Goal: Transaction & Acquisition: Purchase product/service

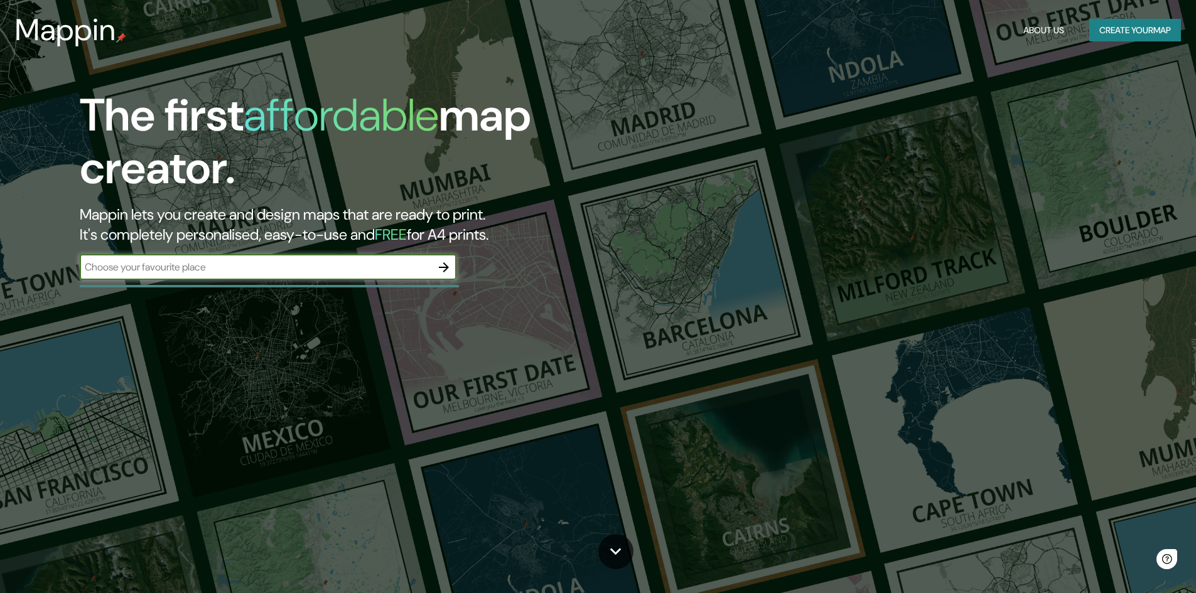
click at [1116, 31] on button "Create your map" at bounding box center [1135, 30] width 92 height 23
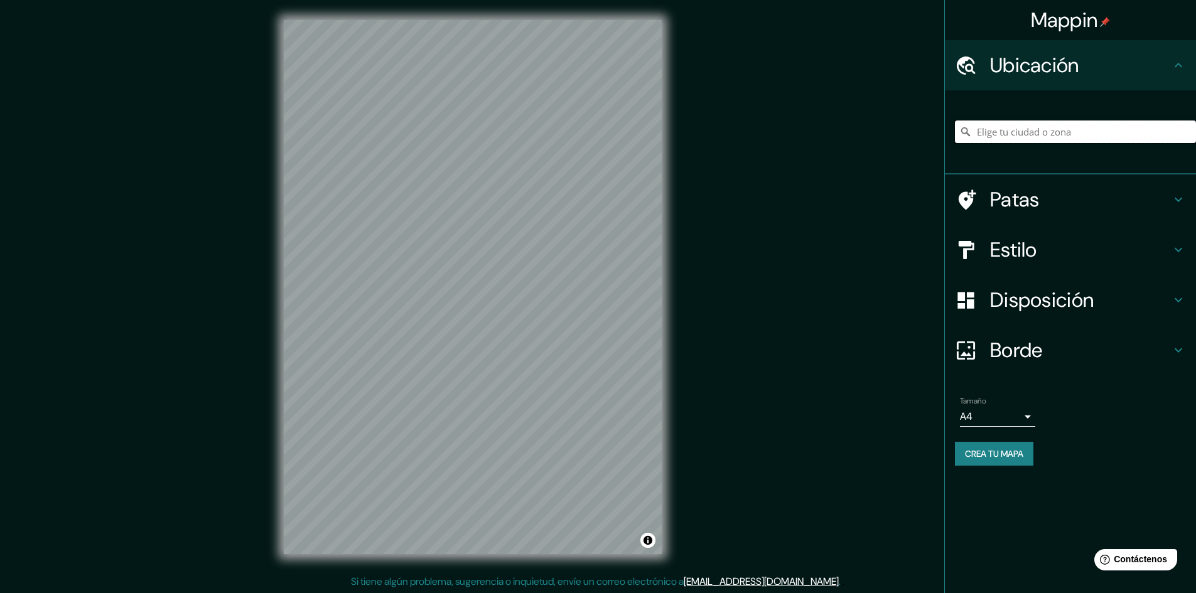
click at [1039, 135] on input "Elige tu ciudad o zona" at bounding box center [1075, 132] width 241 height 23
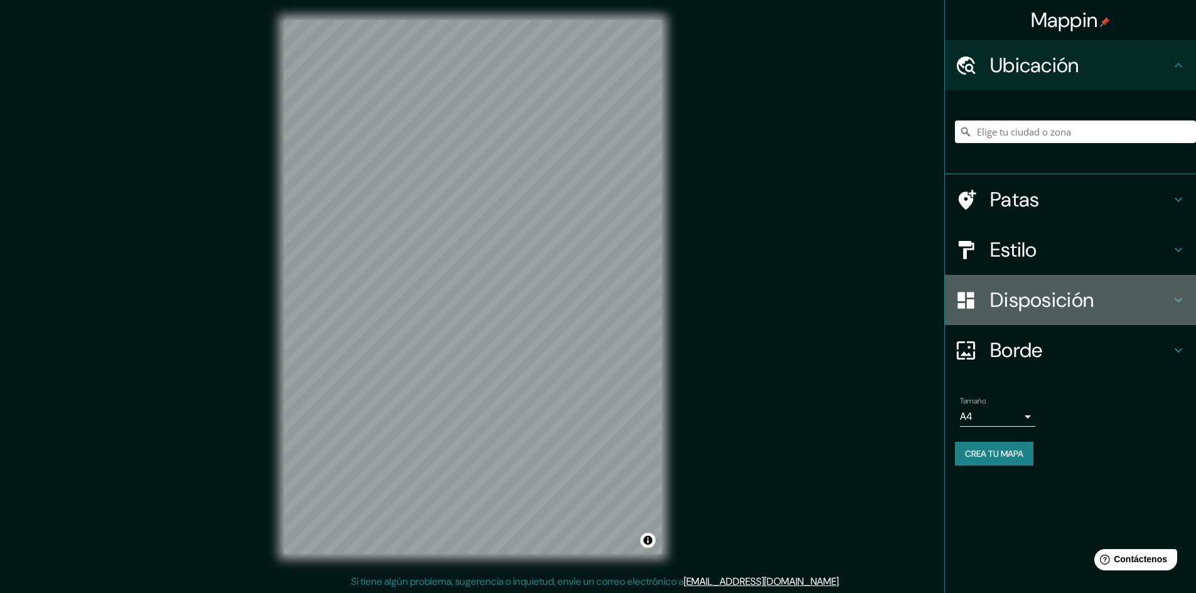
click at [1027, 308] on font "Disposición" at bounding box center [1042, 300] width 104 height 26
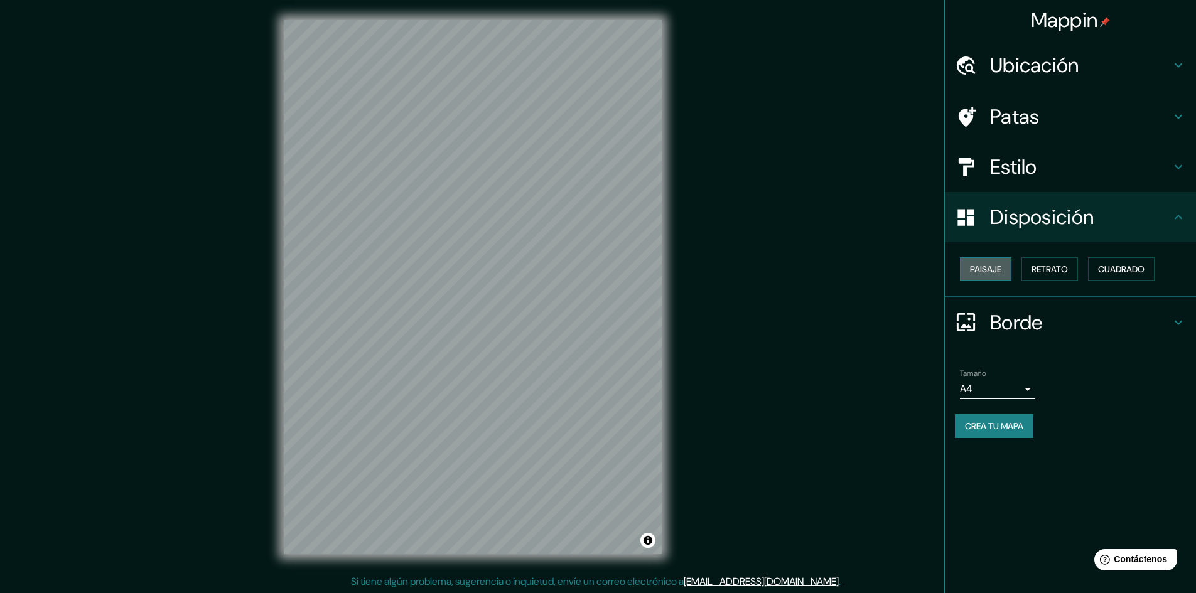
click at [993, 270] on font "Paisaje" at bounding box center [985, 269] width 31 height 11
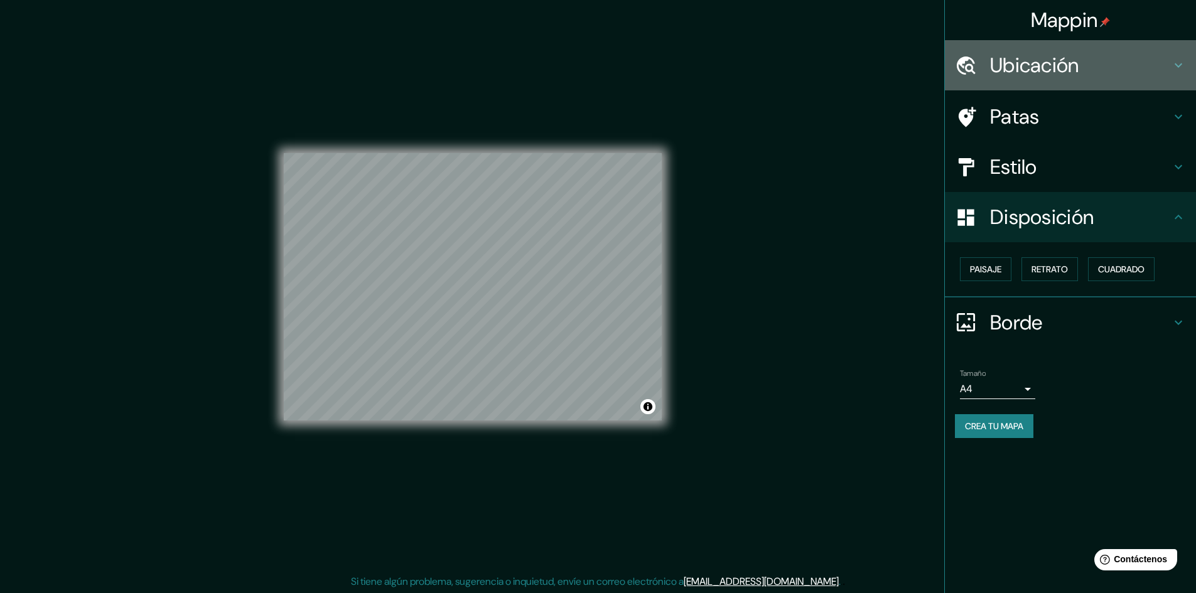
click at [1041, 74] on font "Ubicación" at bounding box center [1034, 65] width 89 height 26
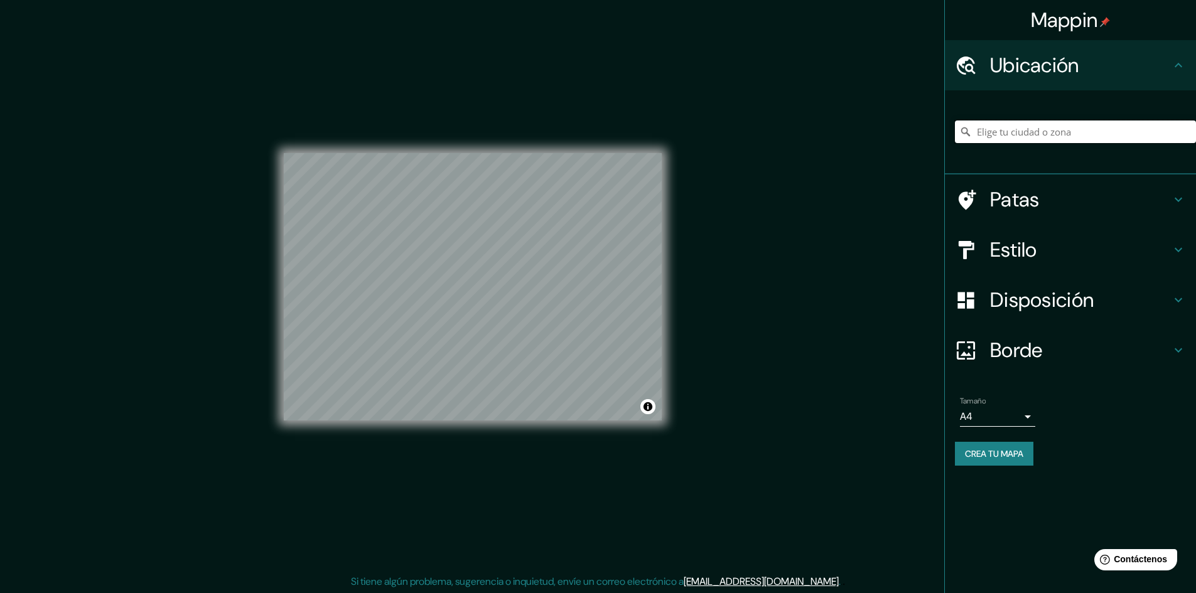
click at [1027, 127] on input "Elige tu ciudad o zona" at bounding box center [1075, 132] width 241 height 23
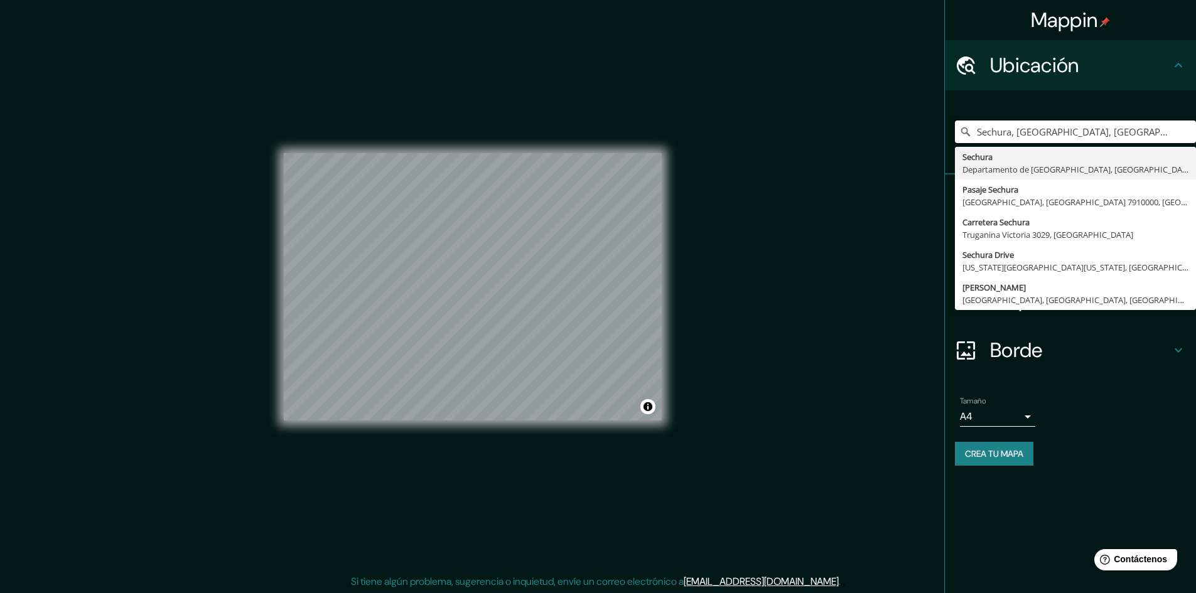
type input "Sechura, [GEOGRAPHIC_DATA], [GEOGRAPHIC_DATA]"
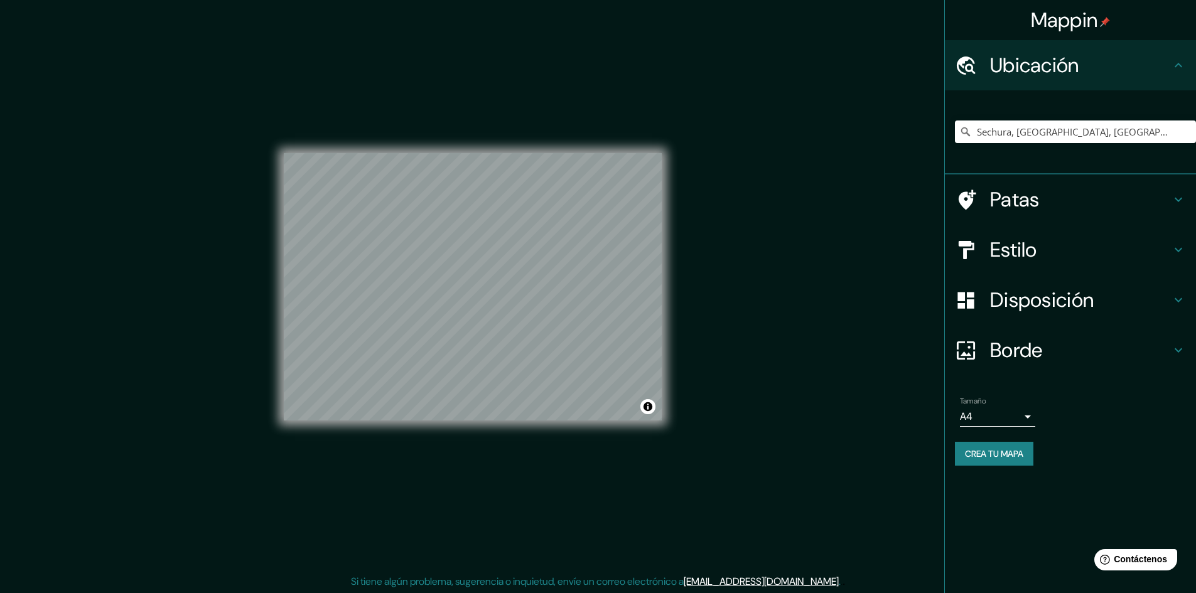
click at [995, 449] on font "Crea tu mapa" at bounding box center [994, 453] width 58 height 11
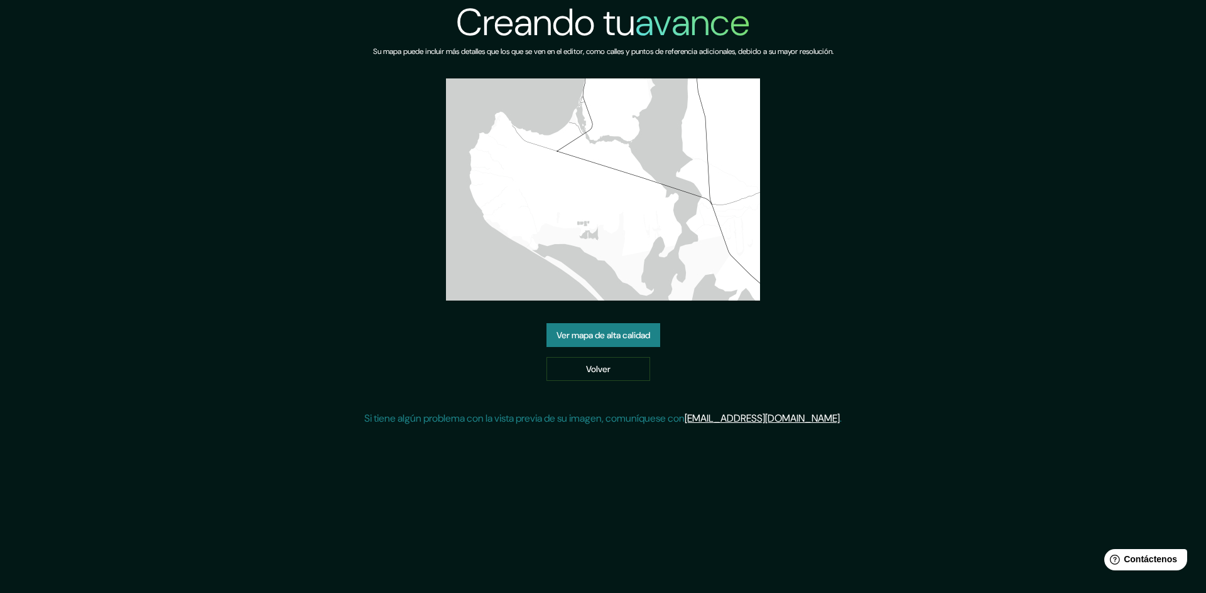
drag, startPoint x: 608, startPoint y: 335, endPoint x: 620, endPoint y: 322, distance: 18.2
click at [608, 335] on font "Ver mapa de alta calidad" at bounding box center [603, 335] width 94 height 11
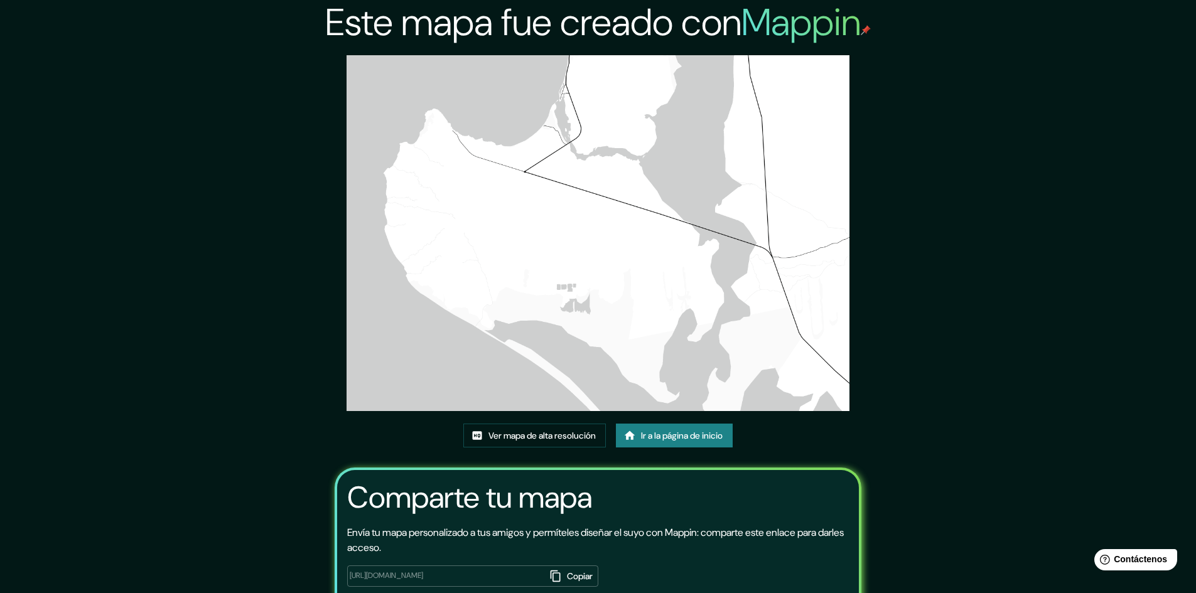
drag, startPoint x: 834, startPoint y: 106, endPoint x: 845, endPoint y: 95, distance: 15.1
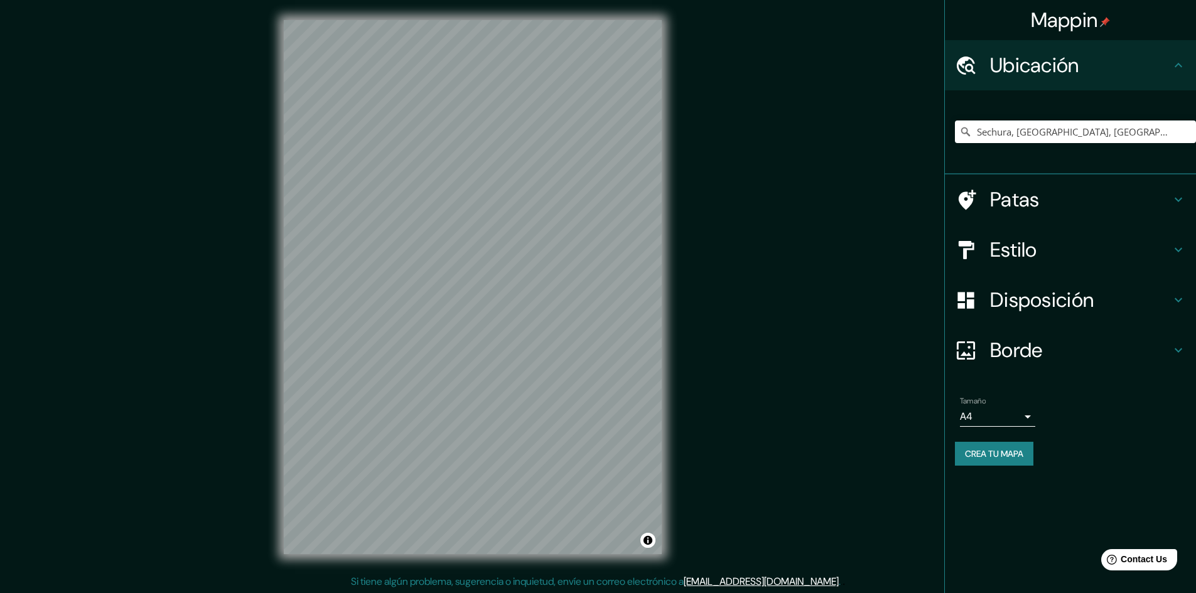
click at [1062, 145] on div "Sechura, [GEOGRAPHIC_DATA], [GEOGRAPHIC_DATA]" at bounding box center [1075, 131] width 241 height 63
click at [1061, 136] on input "Sechura, [GEOGRAPHIC_DATA], [GEOGRAPHIC_DATA]" at bounding box center [1075, 132] width 241 height 23
click at [1146, 134] on input "Sechura, [GEOGRAPHIC_DATA], [GEOGRAPHIC_DATA]" at bounding box center [1075, 132] width 241 height 23
click at [1151, 132] on input "Sechura, [GEOGRAPHIC_DATA], [GEOGRAPHIC_DATA]" at bounding box center [1075, 132] width 241 height 23
click at [1148, 131] on input "Sechura, [GEOGRAPHIC_DATA], [GEOGRAPHIC_DATA]" at bounding box center [1075, 132] width 241 height 23
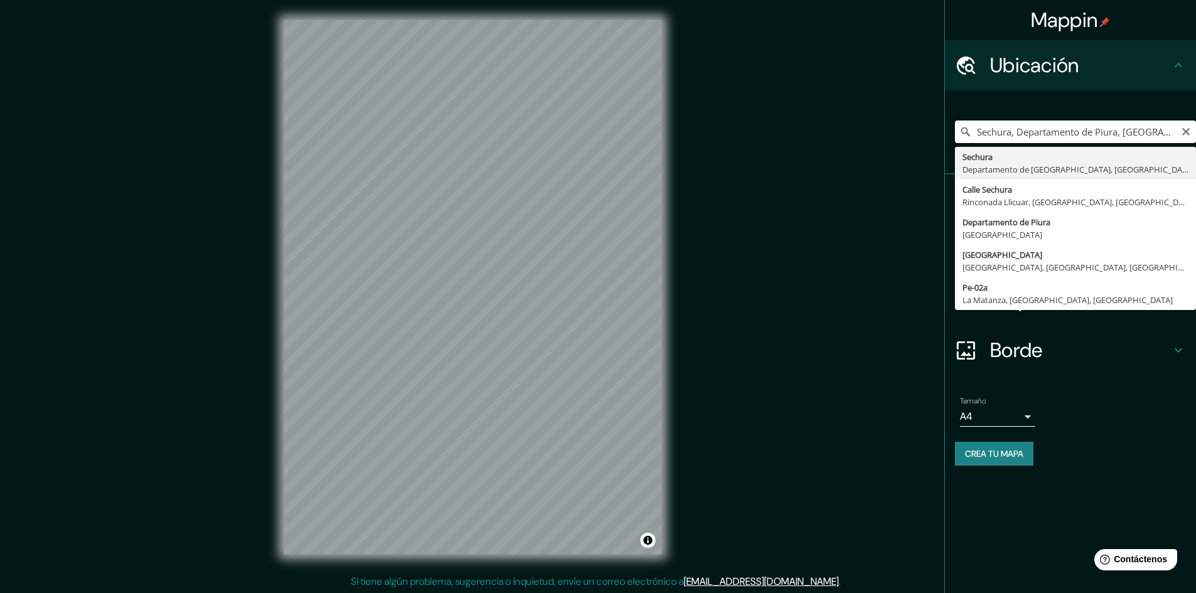
type input "Sechura, [GEOGRAPHIC_DATA], [GEOGRAPHIC_DATA]"
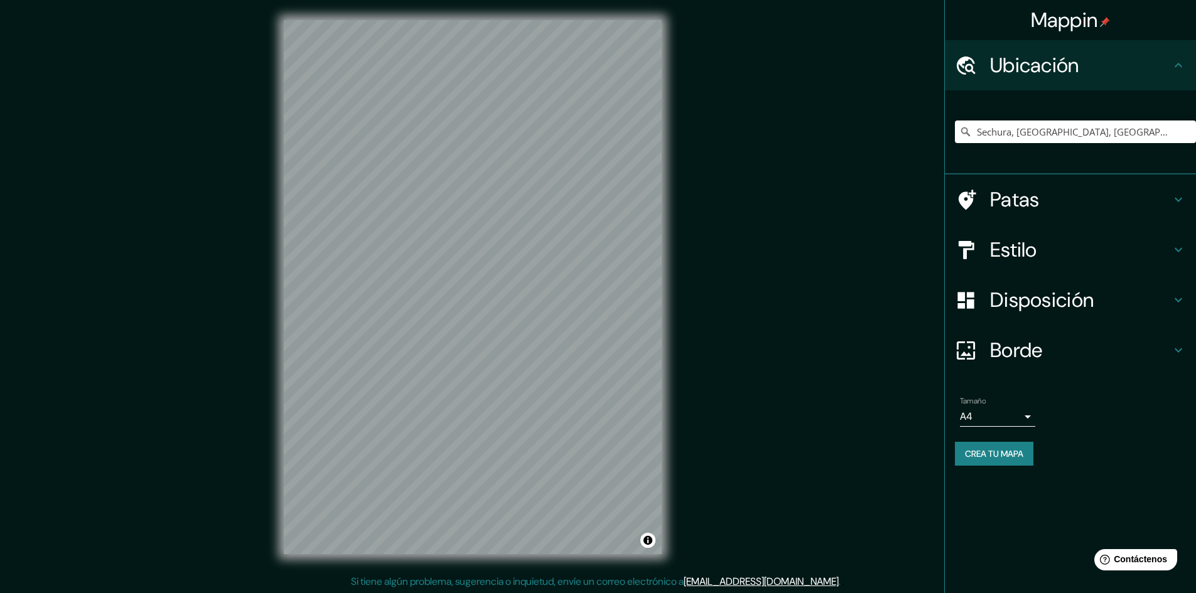
click at [1031, 359] on font "Borde" at bounding box center [1016, 350] width 53 height 26
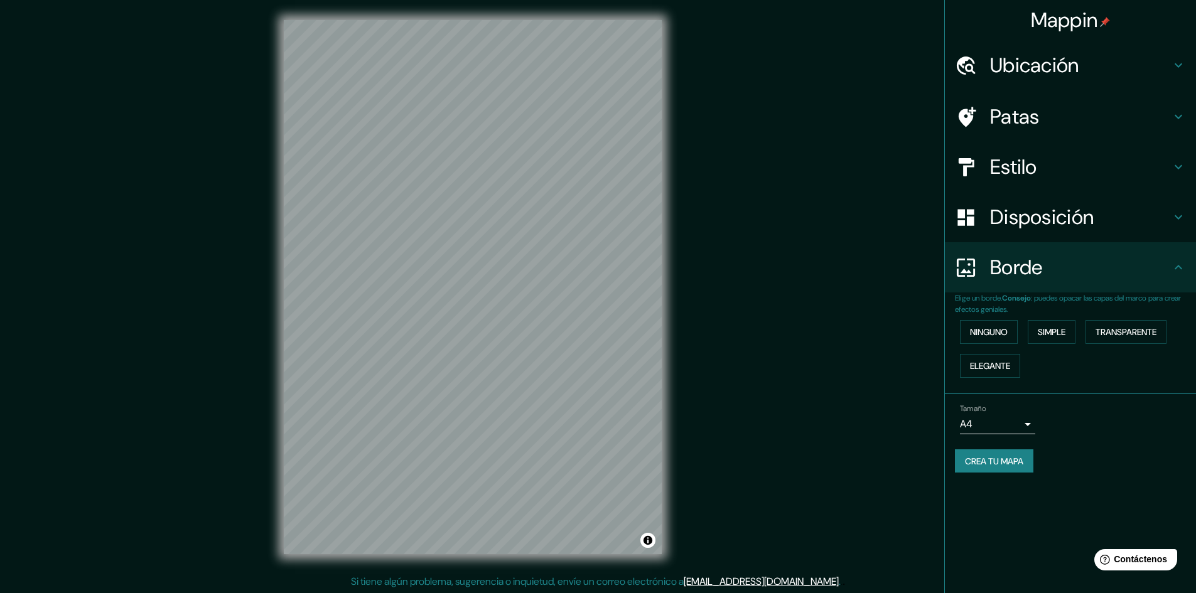
click at [1063, 262] on h4 "Borde" at bounding box center [1080, 267] width 181 height 25
click at [1118, 213] on h4 "Disposición" at bounding box center [1080, 217] width 181 height 25
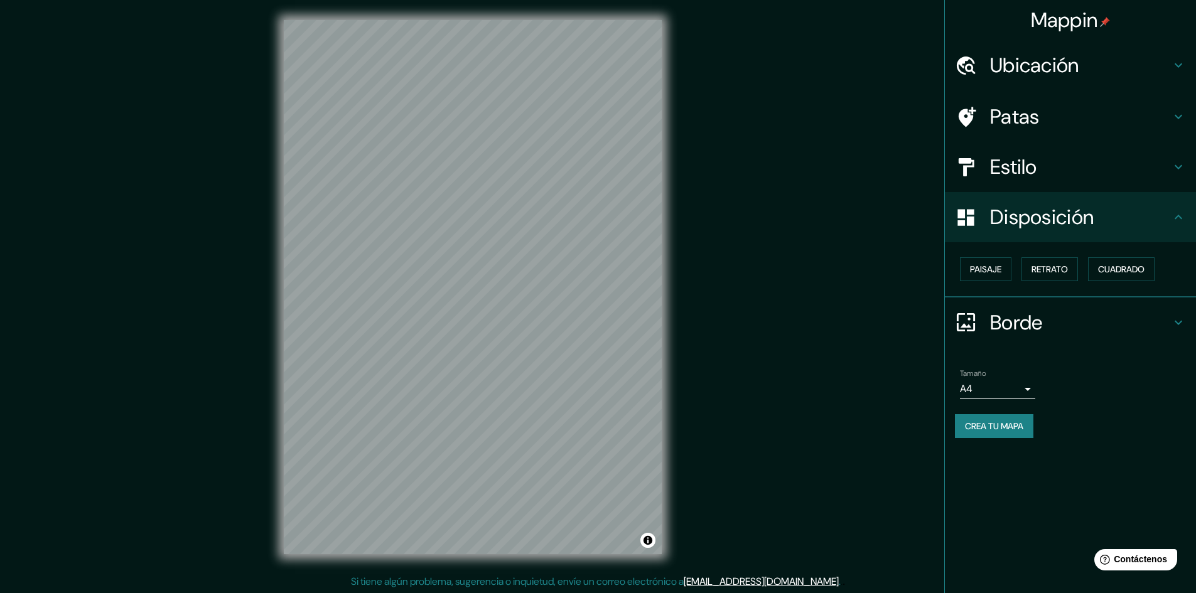
click at [1019, 273] on div "Paisaje Retrato Cuadrado" at bounding box center [1075, 269] width 241 height 34
click at [993, 273] on font "Paisaje" at bounding box center [985, 269] width 31 height 11
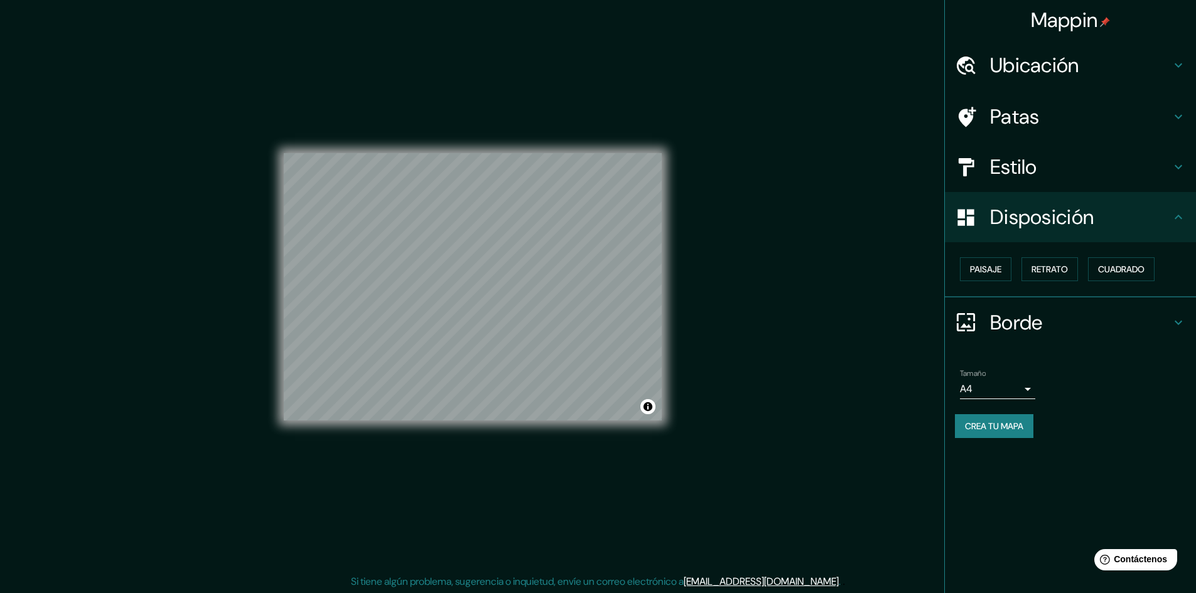
click at [692, 293] on div "Mappin Ubicación Sechura, Departamento de Piura, Perú Sechura Departamento de P…" at bounding box center [598, 297] width 1196 height 595
click at [227, 279] on div "Mappin Ubicación Sechura, Departamento de Piura, Perú Sechura Departamento de P…" at bounding box center [598, 297] width 1196 height 595
